Goal: Entertainment & Leisure: Browse casually

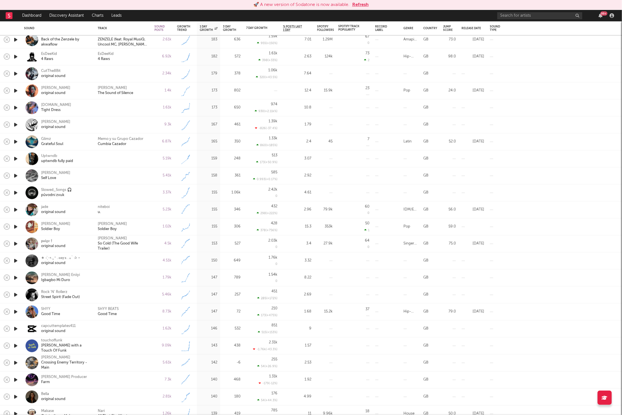
click at [366, 5] on button "Refresh" at bounding box center [360, 4] width 16 height 7
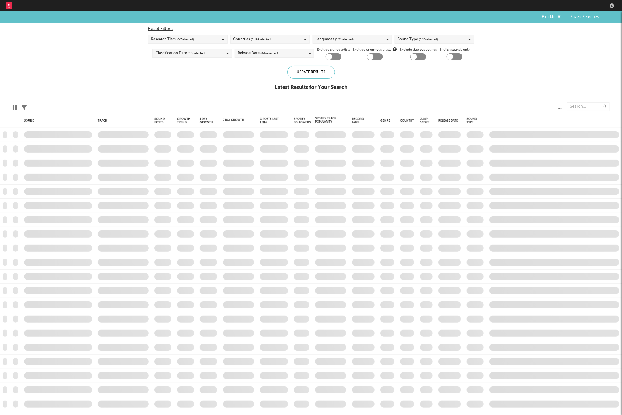
checkbox input "true"
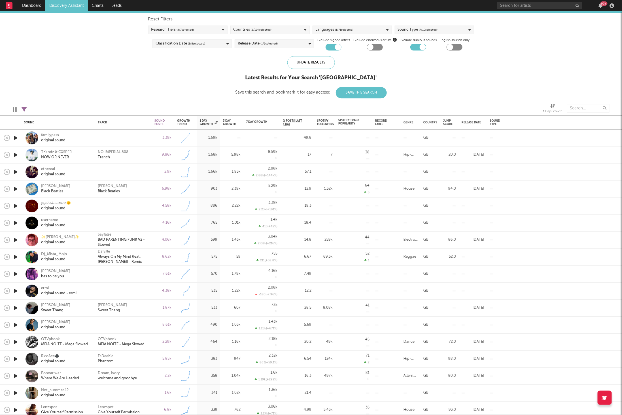
click at [24, 109] on icon at bounding box center [24, 109] width 5 height 5
select select "max"
click at [111, 90] on div "Blocklist ( 8 ) Saved Searches ( 0 ) Reset Filters Research Tiers ( 5 / 7 selec…" at bounding box center [311, 50] width 622 height 97
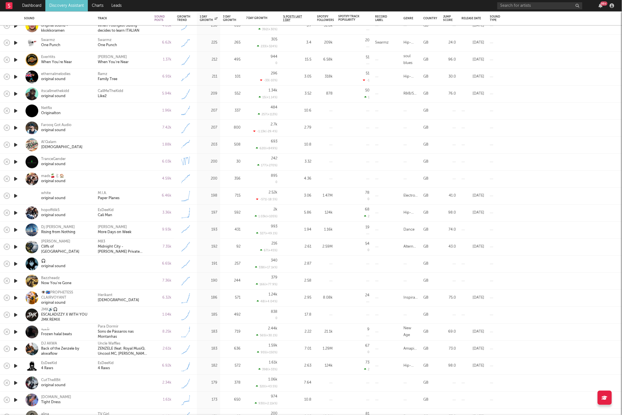
click at [16, 261] on icon "button" at bounding box center [16, 264] width 6 height 7
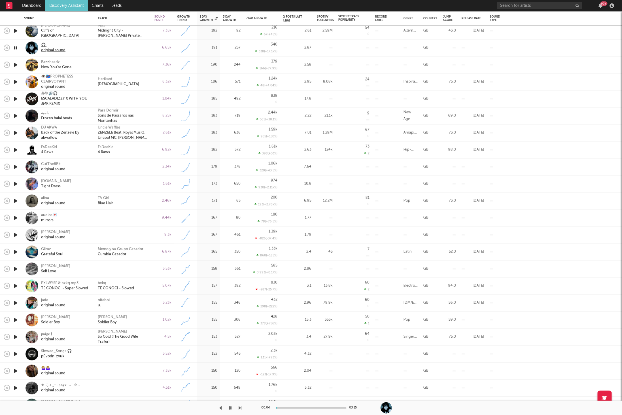
click at [56, 48] on div "original sound" at bounding box center [53, 50] width 24 height 5
click at [240, 407] on icon "button" at bounding box center [240, 408] width 3 height 5
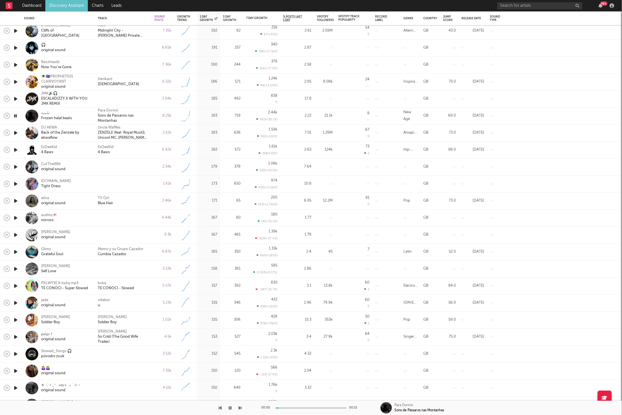
click at [240, 407] on icon "button" at bounding box center [240, 408] width 3 height 5
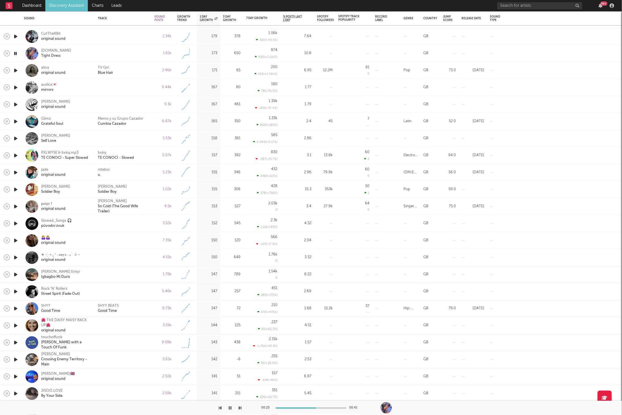
click at [240, 406] on icon "button" at bounding box center [240, 408] width 3 height 5
click at [237, 409] on div at bounding box center [121, 408] width 242 height 14
click at [239, 405] on div at bounding box center [121, 408] width 242 height 14
click at [239, 408] on icon "button" at bounding box center [240, 408] width 3 height 5
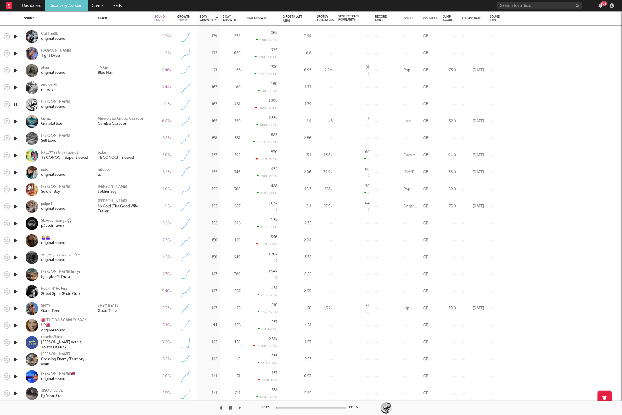
click at [239, 408] on icon "button" at bounding box center [240, 408] width 3 height 5
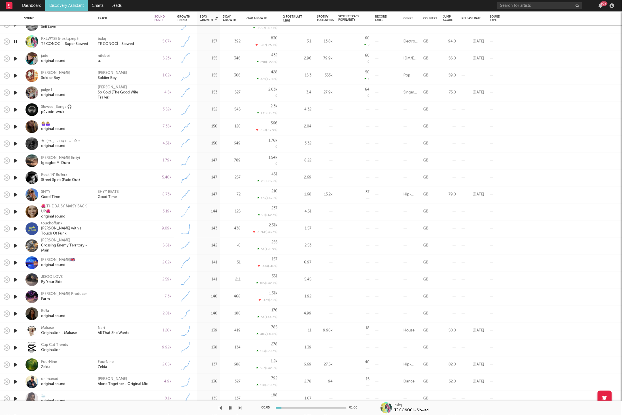
click at [241, 408] on icon "button" at bounding box center [240, 408] width 3 height 5
click at [128, 54] on div "niteboi u." at bounding box center [123, 59] width 51 height 10
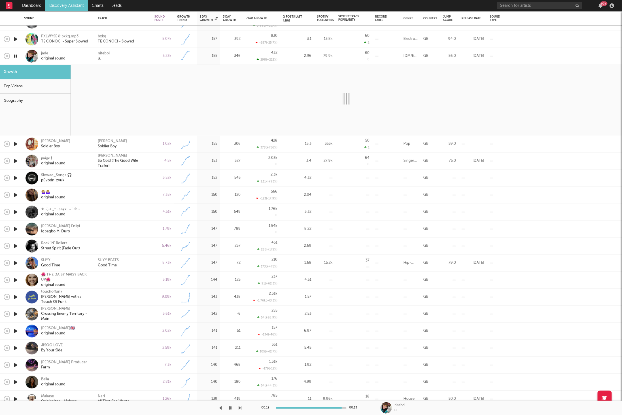
select select "6m"
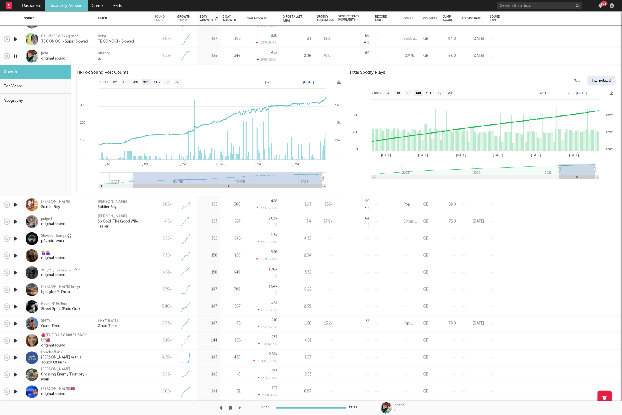
click at [238, 407] on div at bounding box center [121, 408] width 242 height 14
click at [240, 409] on icon "button" at bounding box center [240, 408] width 3 height 5
click at [142, 52] on div "niteboi u." at bounding box center [123, 56] width 51 height 10
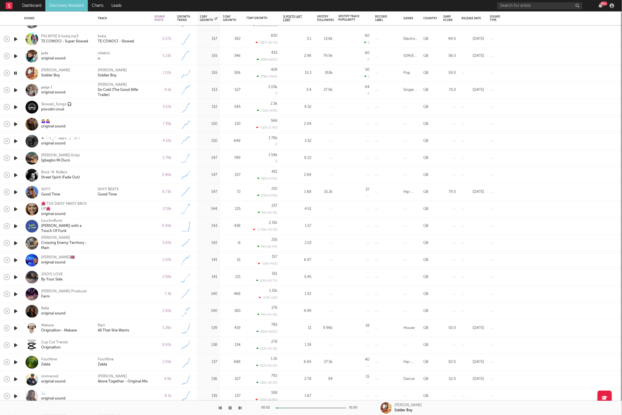
click at [136, 64] on div "niteboi u." at bounding box center [123, 56] width 57 height 17
select select "6m"
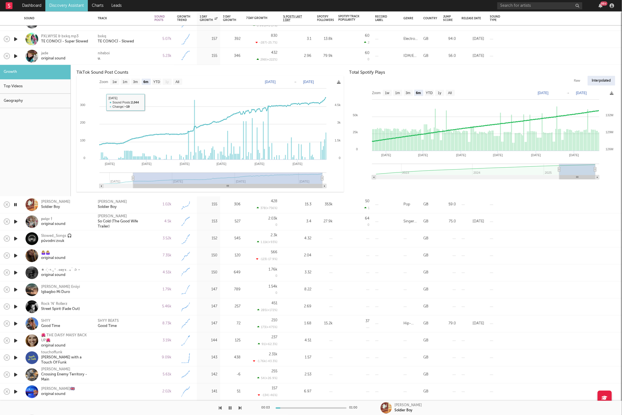
click at [132, 56] on div "niteboi u." at bounding box center [123, 56] width 51 height 10
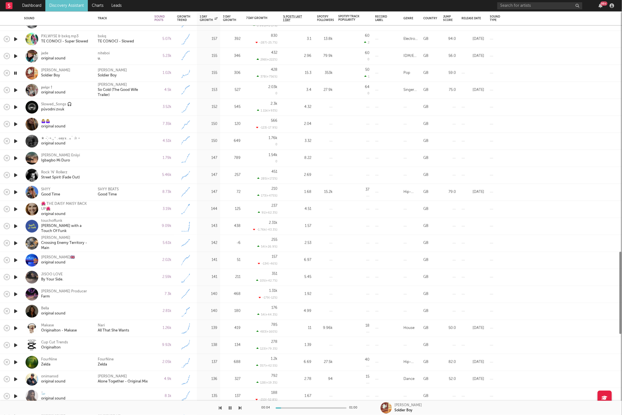
click at [137, 77] on div "[PERSON_NAME] Soldier Boy" at bounding box center [123, 73] width 51 height 10
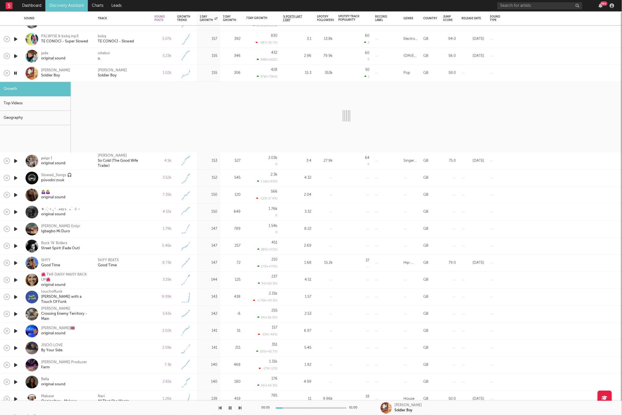
click at [240, 406] on icon "button" at bounding box center [240, 408] width 3 height 5
click at [240, 405] on button "button" at bounding box center [240, 408] width 3 height 14
click at [240, 408] on icon "button" at bounding box center [240, 408] width 3 height 5
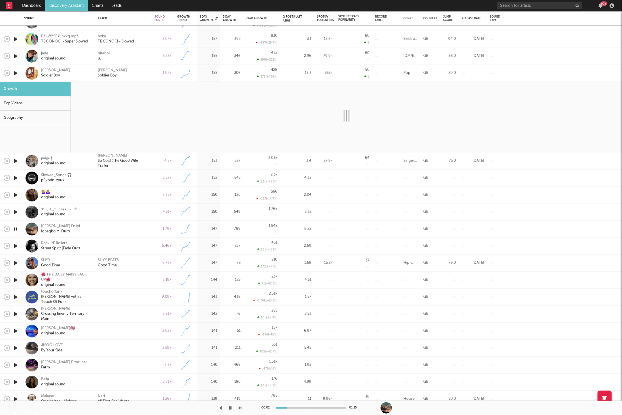
select select "6m"
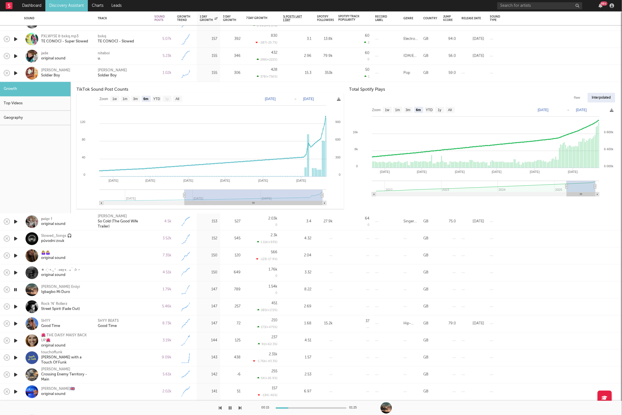
click at [240, 406] on icon "button" at bounding box center [240, 408] width 3 height 5
click at [137, 69] on div "[PERSON_NAME] Soldier Boy" at bounding box center [123, 73] width 51 height 10
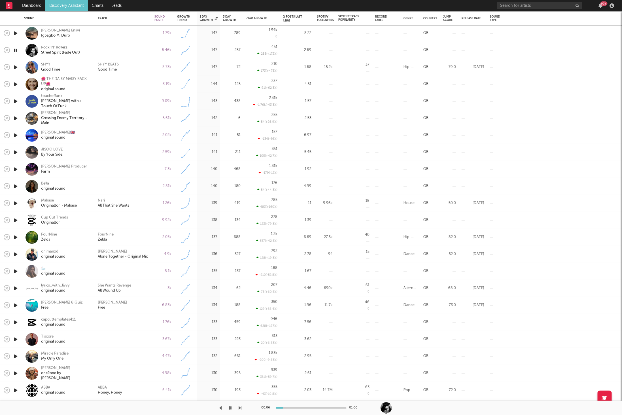
click at [240, 406] on icon "button" at bounding box center [240, 408] width 3 height 5
click at [141, 70] on div "SHYY BEATS Good Time" at bounding box center [123, 67] width 51 height 10
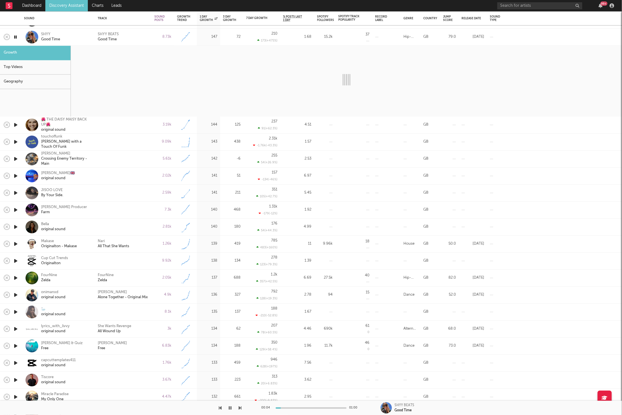
select select "6m"
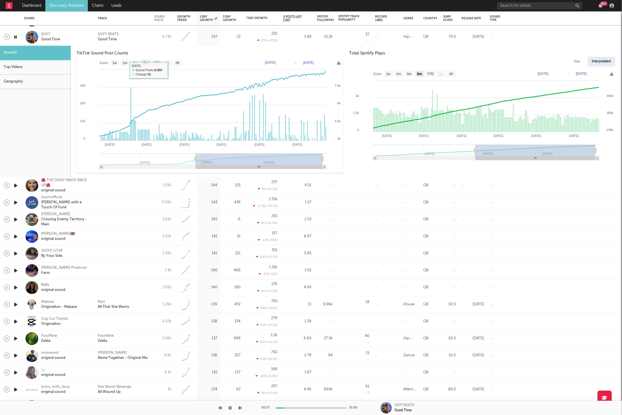
click at [142, 37] on div "SHYY BEATS Good Time" at bounding box center [123, 37] width 51 height 10
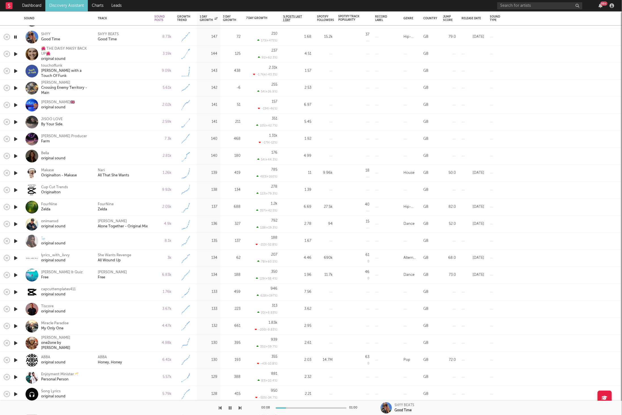
click at [239, 409] on icon "button" at bounding box center [240, 408] width 3 height 5
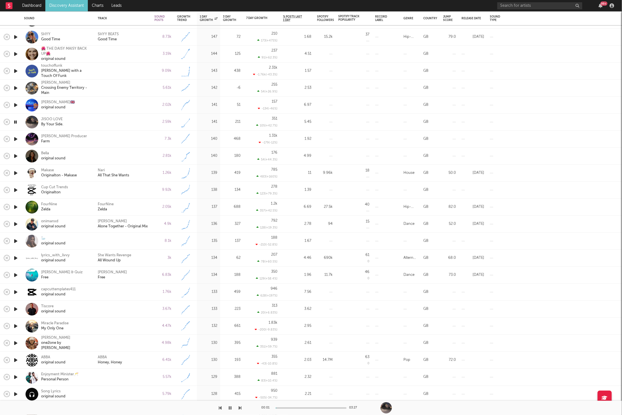
click at [239, 409] on icon "button" at bounding box center [240, 408] width 3 height 5
click at [64, 134] on div "[PERSON_NAME] Producer" at bounding box center [64, 136] width 46 height 5
click at [241, 407] on icon "button" at bounding box center [240, 408] width 3 height 5
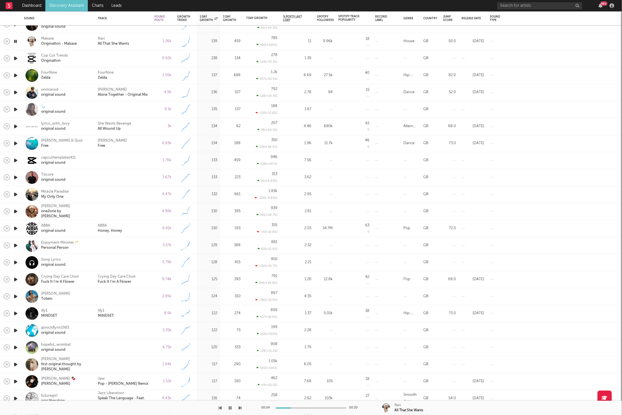
click at [242, 407] on icon "button" at bounding box center [240, 408] width 3 height 5
click at [241, 407] on icon "button" at bounding box center [240, 408] width 3 height 5
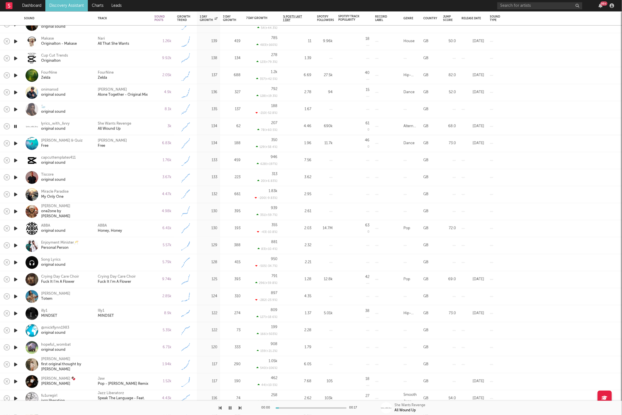
click at [241, 407] on icon "button" at bounding box center [240, 408] width 3 height 5
click at [132, 140] on div "[PERSON_NAME] Free" at bounding box center [123, 143] width 51 height 10
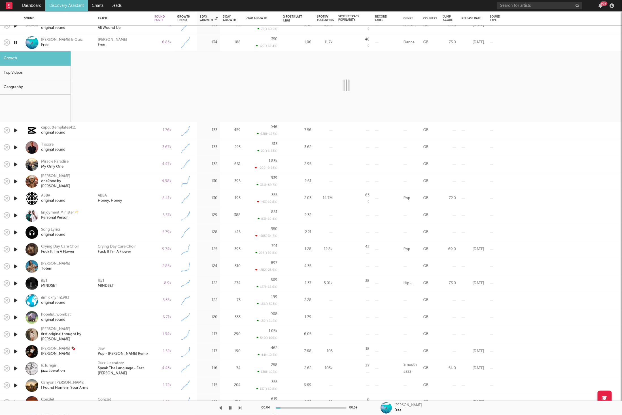
select select "6m"
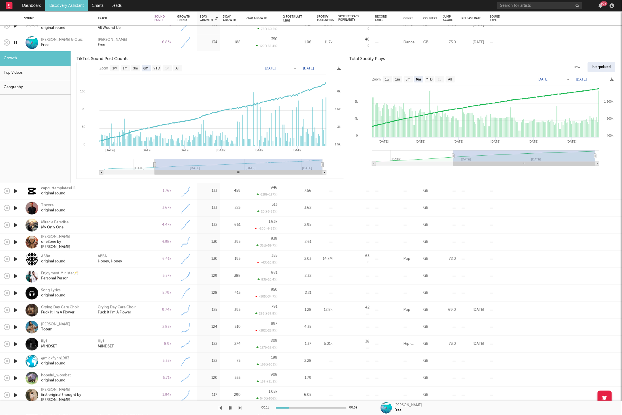
click at [134, 45] on div "[PERSON_NAME] Free" at bounding box center [123, 42] width 51 height 10
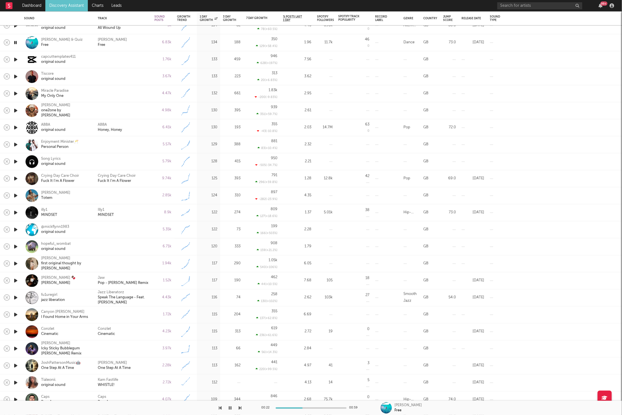
click at [240, 406] on icon "button" at bounding box center [240, 408] width 3 height 5
click at [224, 408] on div at bounding box center [121, 408] width 242 height 14
click at [220, 407] on icon "button" at bounding box center [220, 408] width 3 height 5
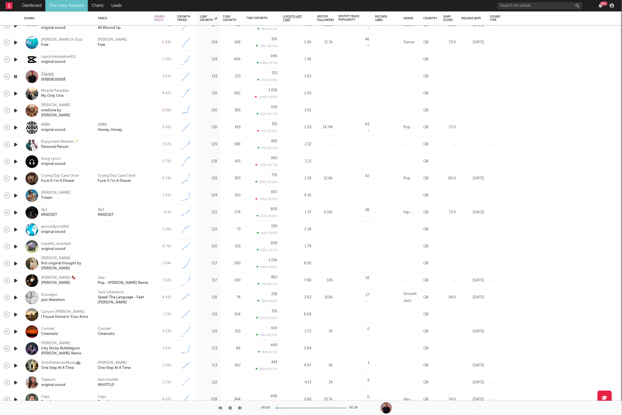
click at [48, 72] on div "Tiscore" at bounding box center [53, 73] width 24 height 5
click at [239, 408] on icon "button" at bounding box center [240, 408] width 3 height 5
click at [240, 407] on icon "button" at bounding box center [240, 408] width 3 height 5
click at [57, 113] on div "one2one by [PERSON_NAME]" at bounding box center [66, 113] width 50 height 10
click at [101, 109] on div at bounding box center [123, 110] width 51 height 5
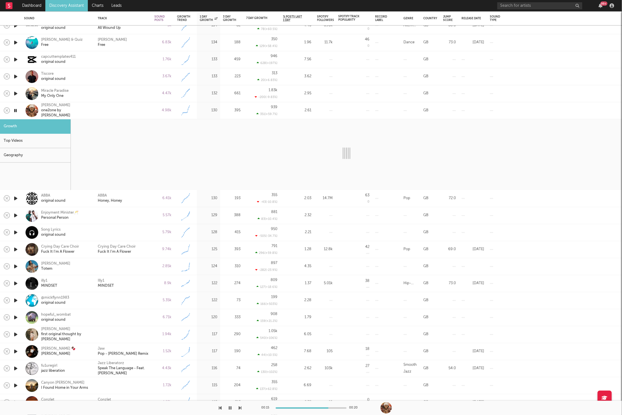
select select "1w"
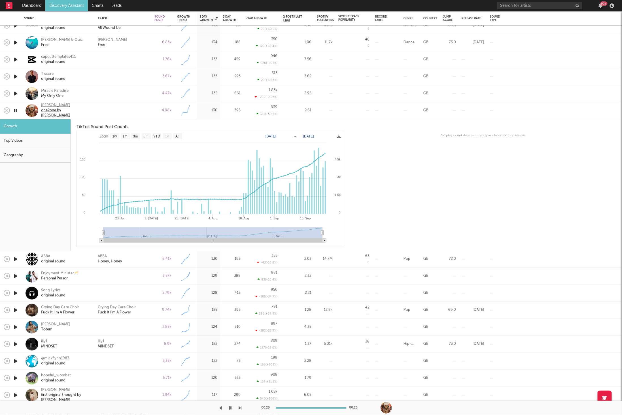
click at [61, 105] on div "[PERSON_NAME]" at bounding box center [66, 105] width 50 height 5
click at [22, 150] on div "Geography" at bounding box center [35, 155] width 71 height 14
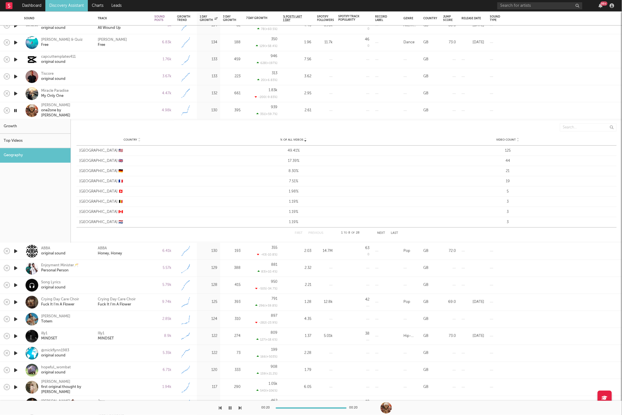
click at [15, 111] on icon "button" at bounding box center [15, 110] width 5 height 7
click at [117, 115] on div at bounding box center [123, 110] width 57 height 17
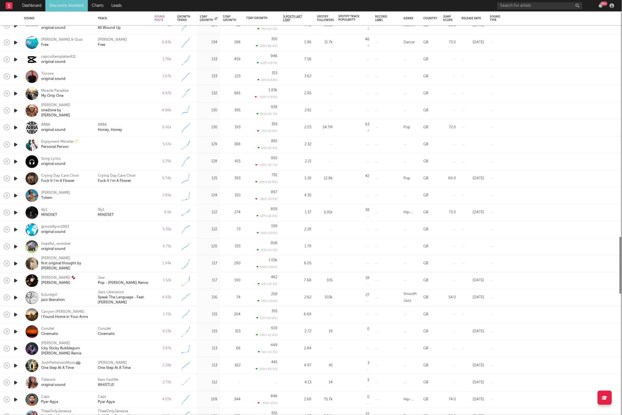
click at [124, 109] on div at bounding box center [123, 110] width 51 height 5
select select "1w"
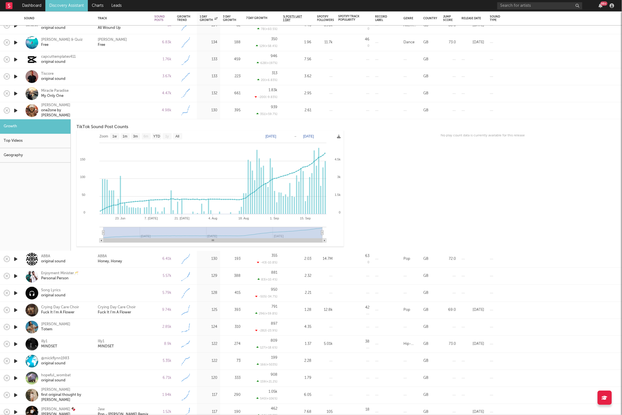
click at [116, 105] on div at bounding box center [123, 110] width 57 height 17
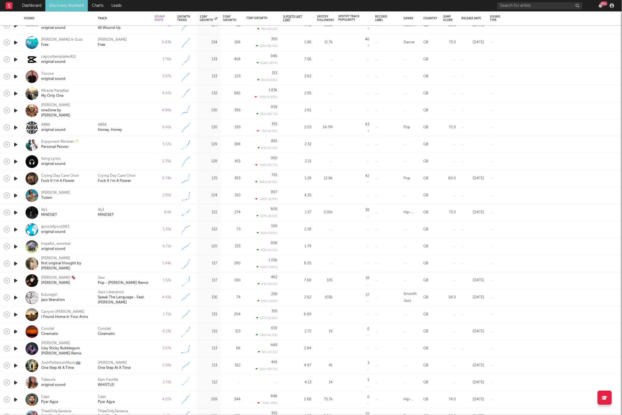
click at [17, 127] on icon "button" at bounding box center [16, 127] width 6 height 7
click at [17, 144] on icon "button" at bounding box center [16, 144] width 6 height 7
click at [15, 161] on icon "button" at bounding box center [16, 161] width 6 height 7
click at [15, 178] on icon "button" at bounding box center [16, 178] width 6 height 7
click at [15, 195] on icon "button" at bounding box center [16, 195] width 6 height 7
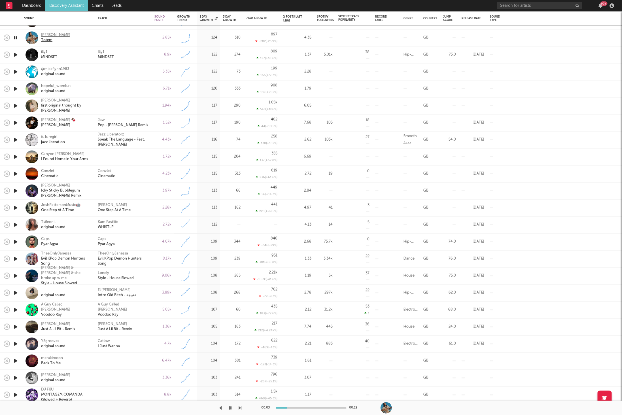
click at [60, 35] on div "[PERSON_NAME]" at bounding box center [55, 35] width 29 height 5
click at [244, 409] on div "00:19 00:22" at bounding box center [311, 408] width 622 height 14
click at [241, 409] on icon "button" at bounding box center [240, 408] width 3 height 5
click at [138, 56] on div "Illy1 MINDSET" at bounding box center [123, 55] width 51 height 10
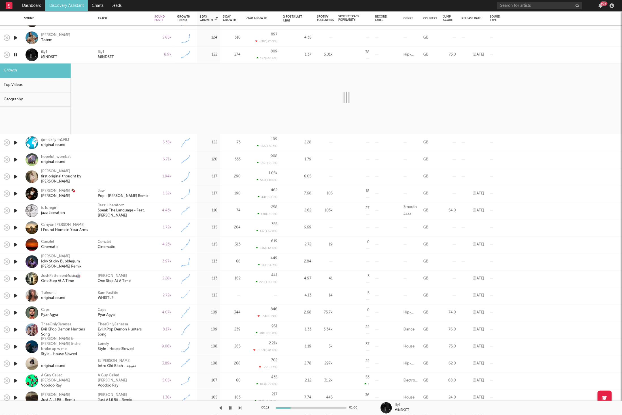
select select "6m"
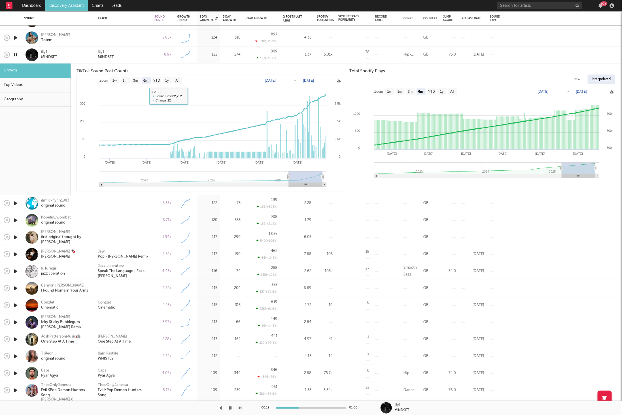
click at [137, 52] on div "Illy1 MINDSET" at bounding box center [123, 55] width 51 height 10
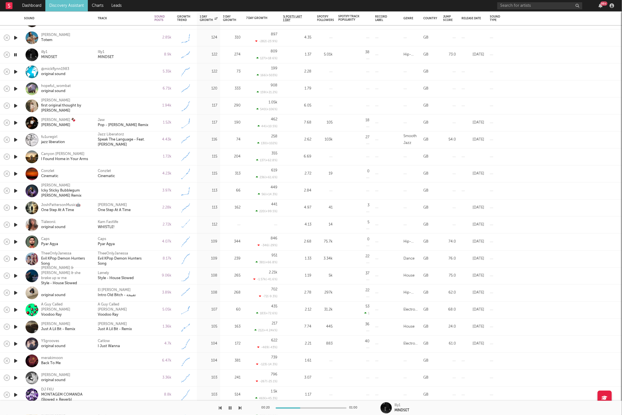
click at [134, 56] on div "Illy1 MINDSET" at bounding box center [123, 55] width 51 height 10
select select "6m"
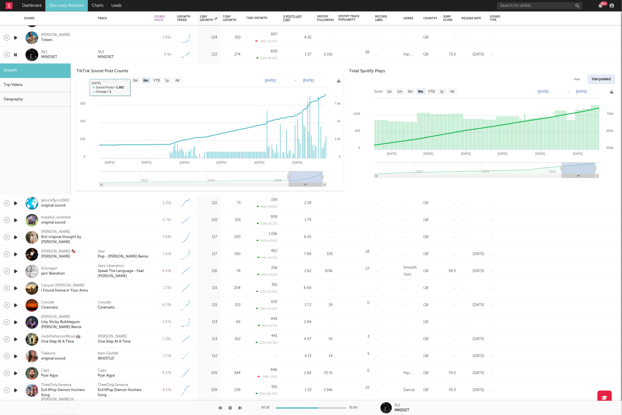
click at [141, 54] on div "Illy1 MINDSET" at bounding box center [123, 55] width 51 height 10
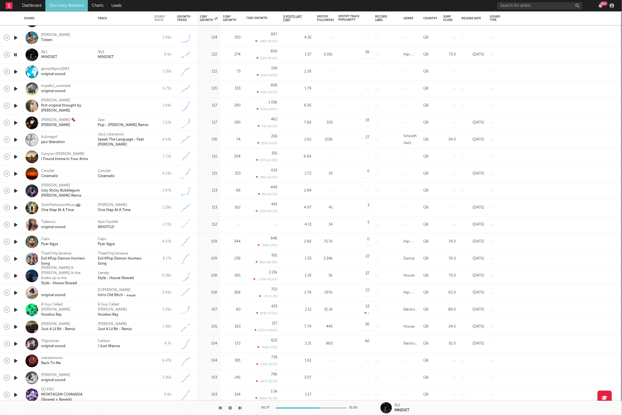
click at [17, 72] on icon "button" at bounding box center [16, 71] width 6 height 7
click at [240, 408] on icon "button" at bounding box center [240, 408] width 3 height 5
click at [244, 408] on div "00:08 01:00" at bounding box center [311, 408] width 622 height 14
click at [242, 408] on icon "button" at bounding box center [240, 408] width 3 height 5
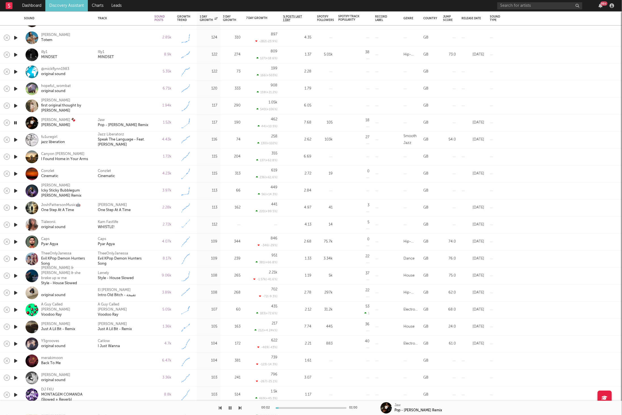
click at [158, 125] on div "1.52k" at bounding box center [163, 122] width 17 height 7
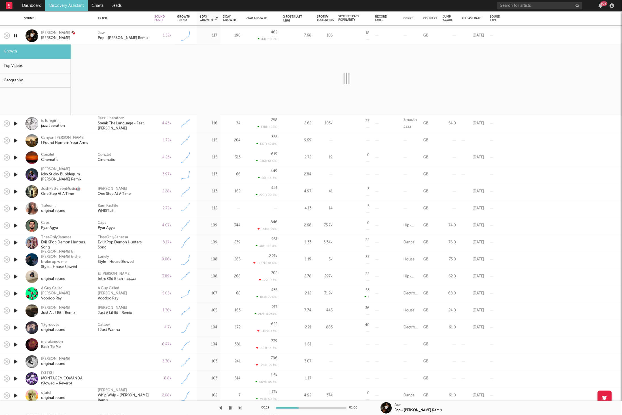
click at [16, 36] on icon "button" at bounding box center [15, 35] width 5 height 7
select select "1w"
select select "6m"
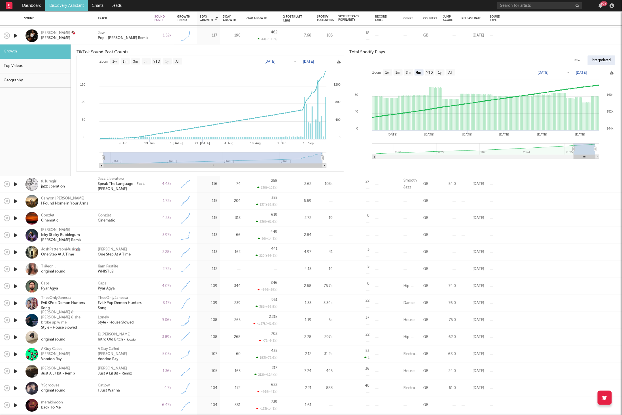
click at [84, 36] on div "[PERSON_NAME] 🍫 [PERSON_NAME]" at bounding box center [66, 36] width 50 height 10
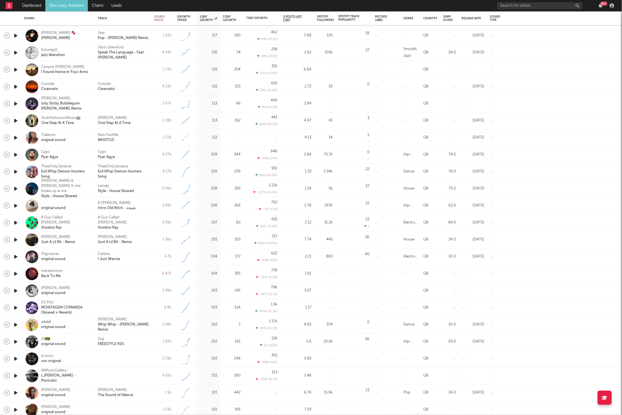
click at [16, 52] on icon "button" at bounding box center [16, 52] width 6 height 7
click at [239, 408] on icon "button" at bounding box center [240, 408] width 3 height 5
click at [131, 88] on div "Conzlet Cinematic" at bounding box center [123, 87] width 51 height 10
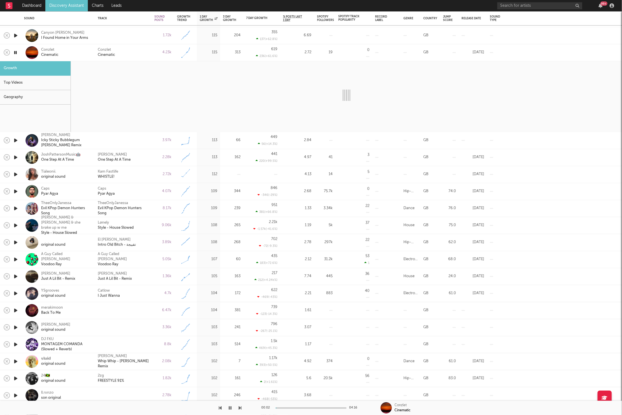
click at [137, 51] on div "Conzlet Cinematic" at bounding box center [123, 52] width 51 height 10
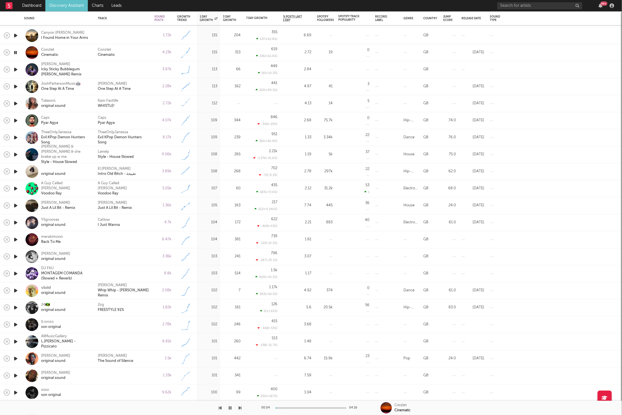
click at [239, 408] on icon "button" at bounding box center [240, 408] width 3 height 5
click at [147, 52] on div "Conzlet Cinematic" at bounding box center [123, 52] width 51 height 10
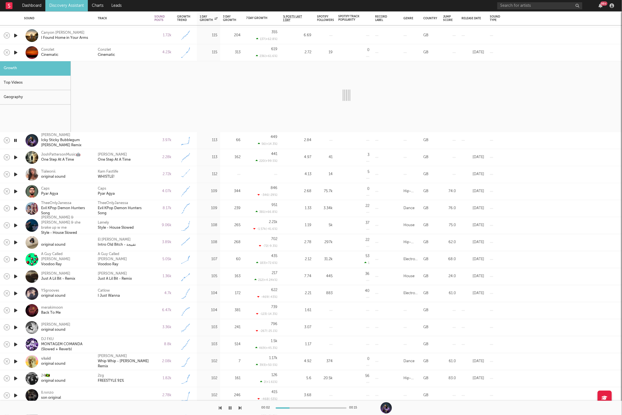
select select "6m"
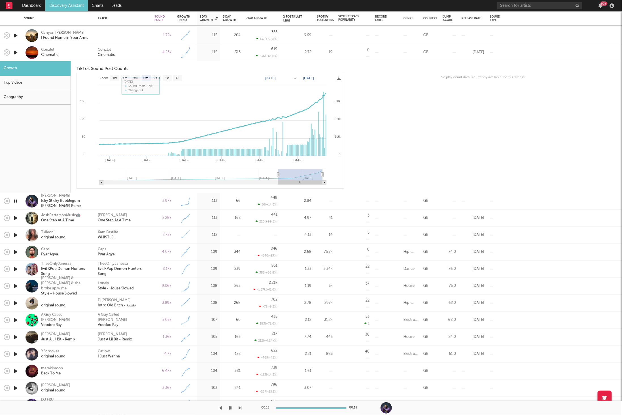
click at [130, 49] on div "Conzlet Cinematic" at bounding box center [123, 52] width 51 height 10
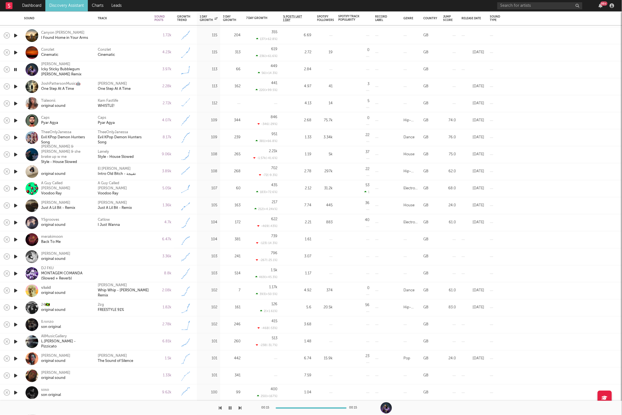
click at [241, 408] on icon "button" at bounding box center [240, 408] width 3 height 5
click at [240, 407] on icon "button" at bounding box center [240, 408] width 3 height 5
click at [239, 408] on icon "button" at bounding box center [240, 408] width 3 height 5
click at [140, 126] on div "Caps Pyar Agya" at bounding box center [123, 120] width 51 height 10
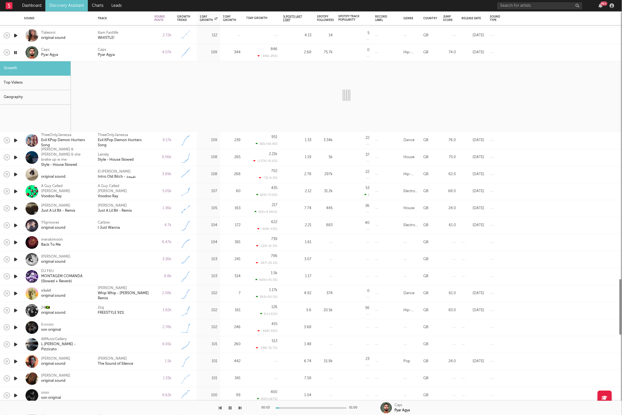
select select "1w"
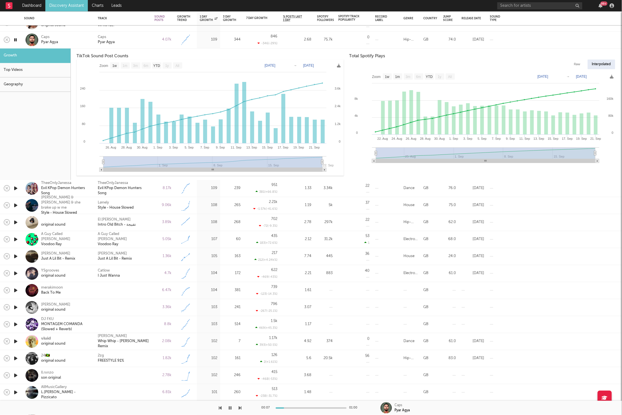
drag, startPoint x: 148, startPoint y: 42, endPoint x: 164, endPoint y: 139, distance: 98.8
click at [148, 42] on div "Caps Pyar Agya" at bounding box center [123, 40] width 51 height 10
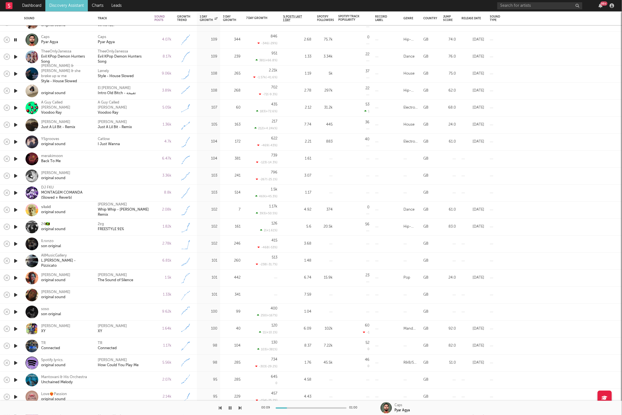
click at [240, 407] on icon "button" at bounding box center [240, 408] width 3 height 5
click at [150, 73] on div "Lønely Style - House Slowed" at bounding box center [123, 74] width 57 height 17
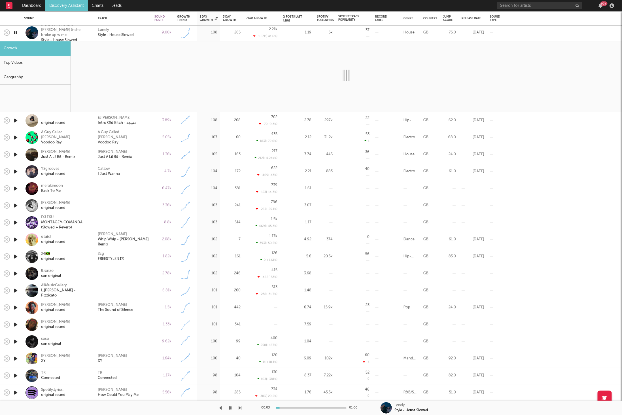
select select "1w"
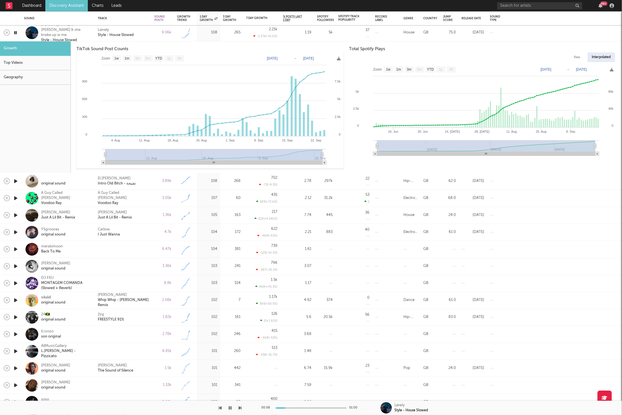
click at [16, 33] on icon "button" at bounding box center [15, 32] width 5 height 7
drag, startPoint x: 17, startPoint y: 31, endPoint x: 25, endPoint y: 31, distance: 7.9
click at [18, 31] on icon "button" at bounding box center [16, 32] width 6 height 7
click at [27, 80] on div "Geography" at bounding box center [35, 77] width 71 height 14
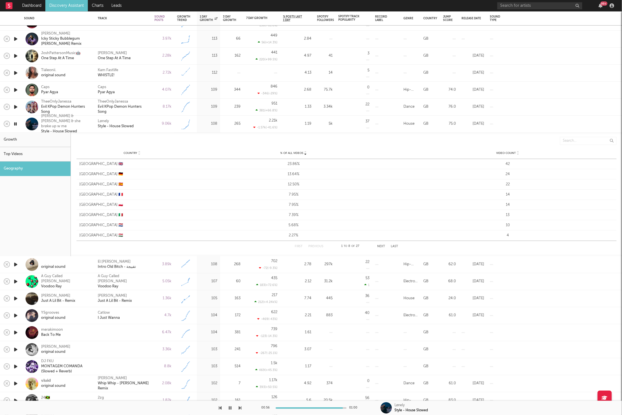
click at [25, 137] on div "Growth" at bounding box center [35, 140] width 71 height 14
select select "1w"
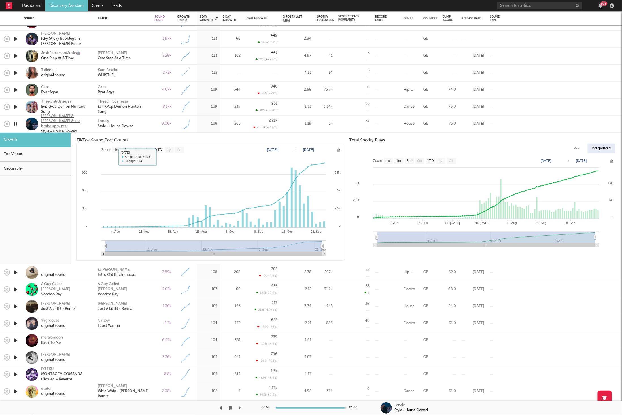
click at [61, 121] on div "[PERSON_NAME] & [PERSON_NAME] & she brøke up w me" at bounding box center [66, 121] width 50 height 15
click at [144, 121] on div "Lønely Style - House Slowed" at bounding box center [123, 124] width 51 height 10
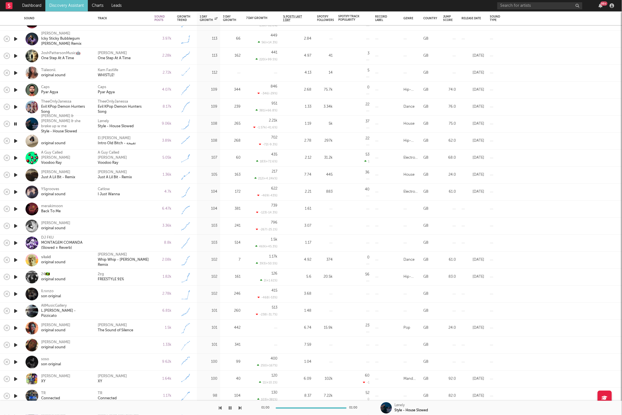
click at [244, 407] on div "01:00 01:00 Lønely Style - House Slowed" at bounding box center [311, 408] width 622 height 14
click at [248, 411] on div "01:00 01:00 Lønely Style - House Slowed" at bounding box center [311, 408] width 622 height 14
click at [241, 407] on icon "button" at bounding box center [240, 408] width 3 height 5
click at [232, 406] on icon "button" at bounding box center [230, 408] width 3 height 5
click at [195, 415] on div at bounding box center [121, 408] width 242 height 14
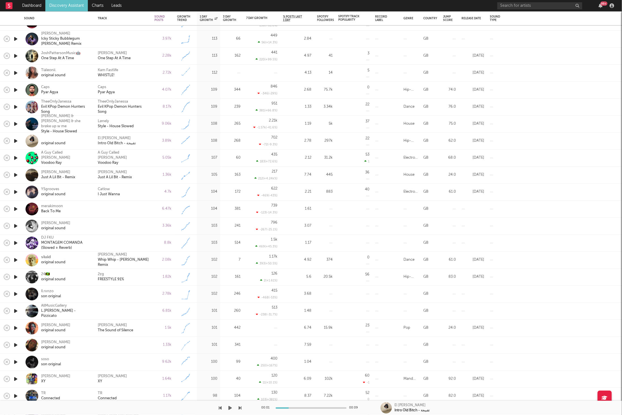
click at [201, 409] on div at bounding box center [121, 408] width 242 height 14
click at [231, 408] on icon "button" at bounding box center [230, 408] width 3 height 5
click at [241, 408] on icon "button" at bounding box center [240, 408] width 3 height 5
click at [242, 408] on icon "button" at bounding box center [240, 408] width 3 height 5
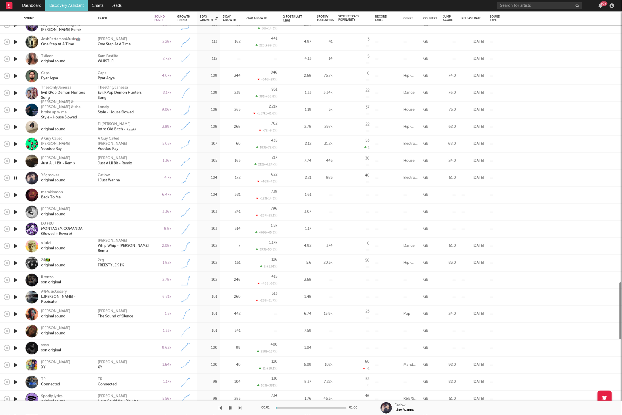
click at [133, 176] on div "Catlow I Just Wanna" at bounding box center [123, 178] width 51 height 10
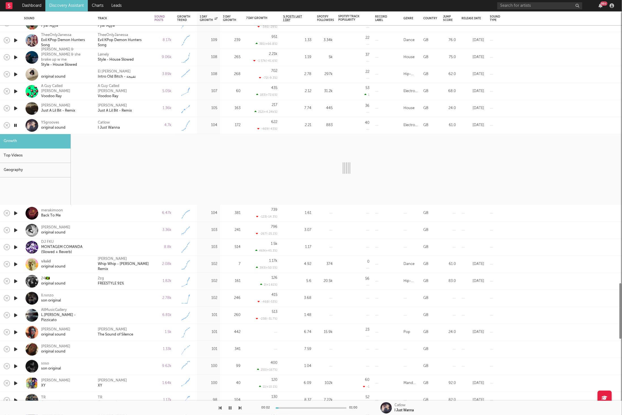
select select "1w"
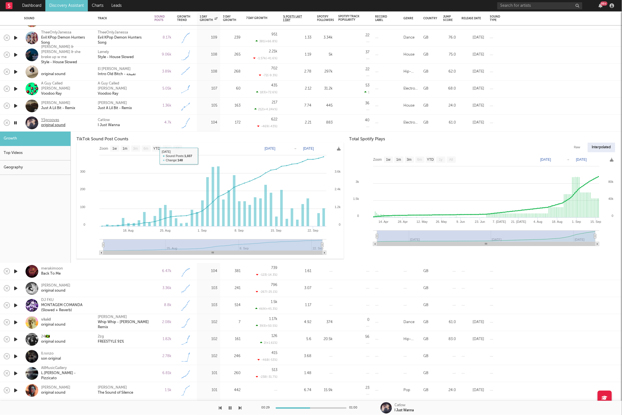
click at [54, 120] on div "YSgrooves" at bounding box center [53, 120] width 24 height 5
click at [14, 123] on icon "button" at bounding box center [15, 122] width 5 height 7
click at [153, 121] on div "4.7k" at bounding box center [163, 123] width 23 height 17
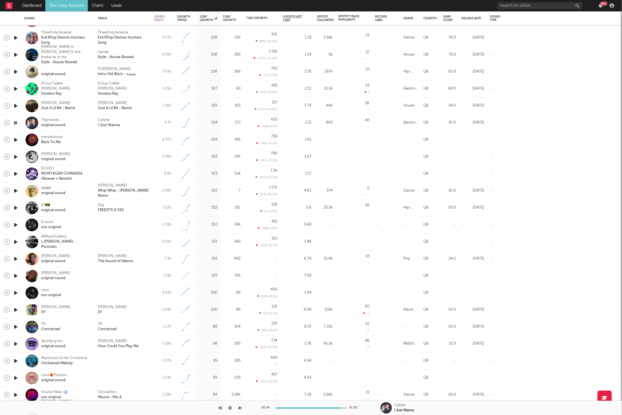
click at [230, 410] on icon "button" at bounding box center [230, 408] width 3 height 5
click at [379, 353] on div at bounding box center [387, 361] width 28 height 17
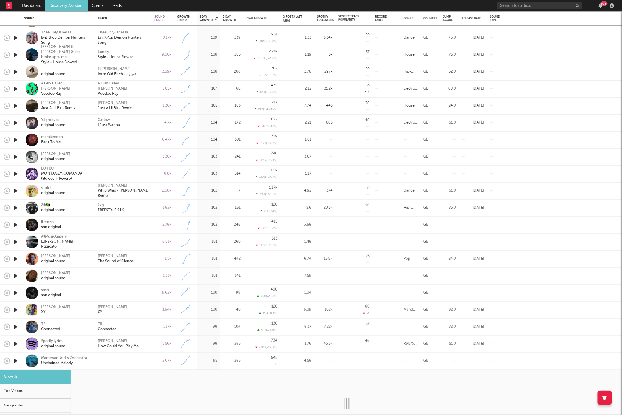
click at [382, 354] on div at bounding box center [387, 361] width 28 height 17
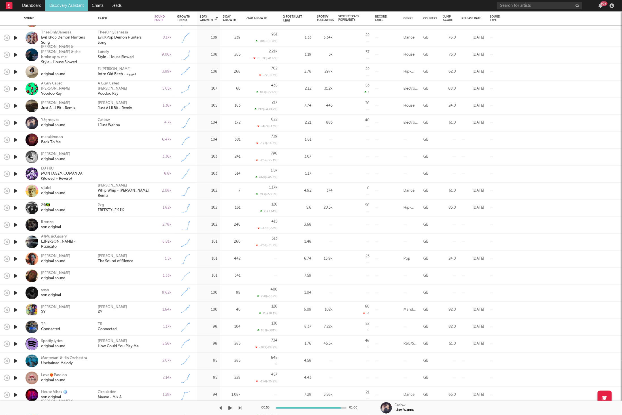
drag, startPoint x: 229, startPoint y: 408, endPoint x: 278, endPoint y: 365, distance: 64.7
click at [229, 408] on icon "button" at bounding box center [230, 408] width 3 height 5
click at [231, 406] on icon "button" at bounding box center [230, 408] width 3 height 5
